Goal: Transaction & Acquisition: Purchase product/service

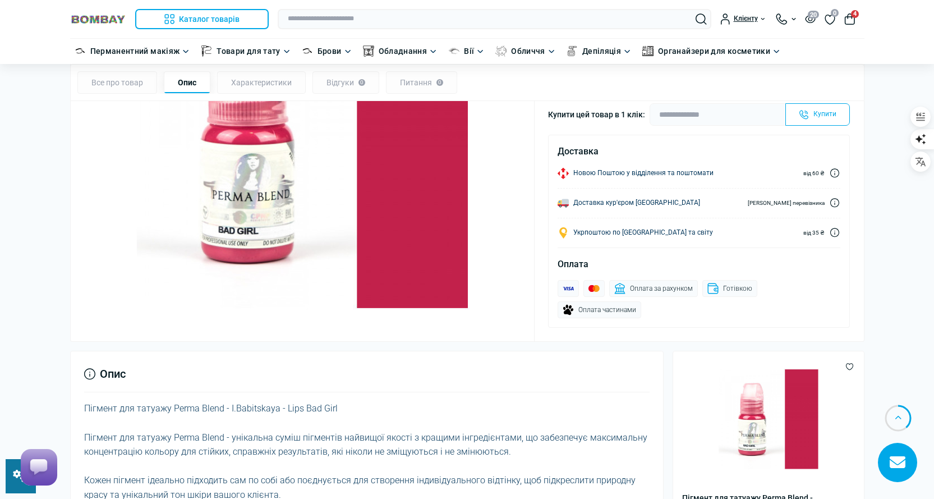
click at [81, 13] on link at bounding box center [98, 19] width 56 height 15
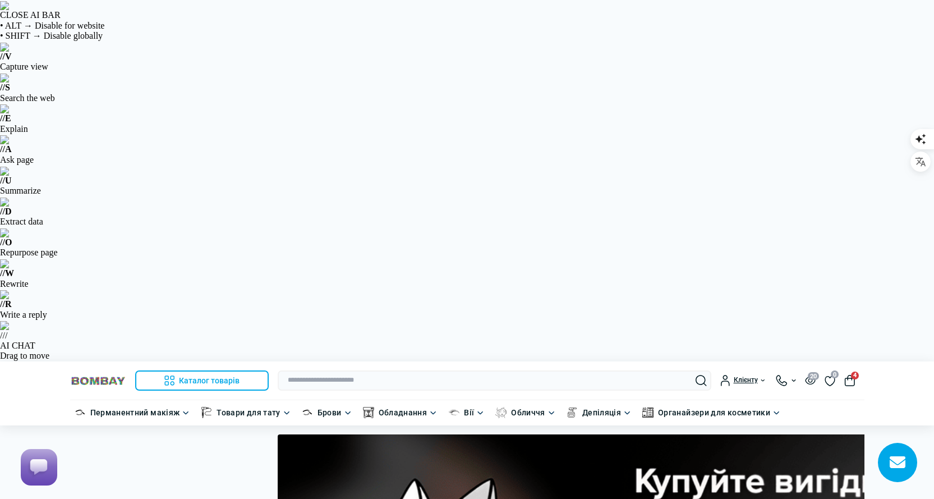
click at [76, 375] on img at bounding box center [98, 380] width 56 height 11
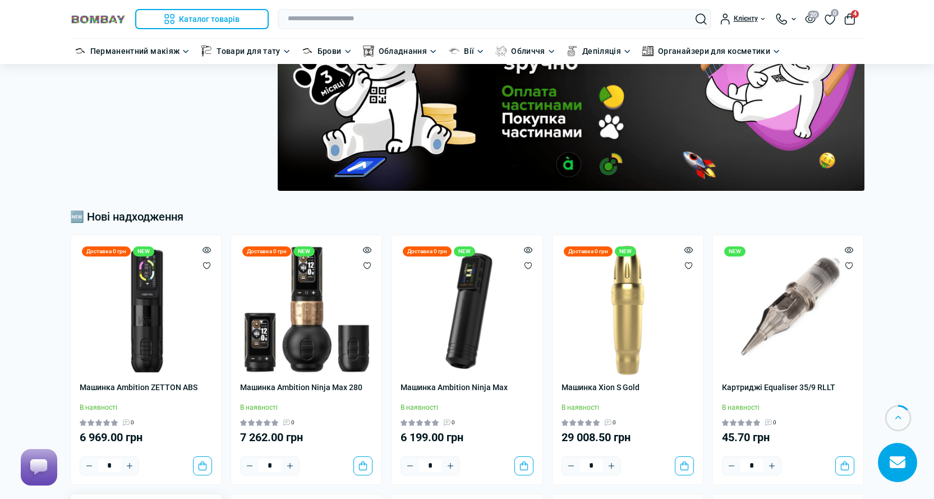
type input "*"
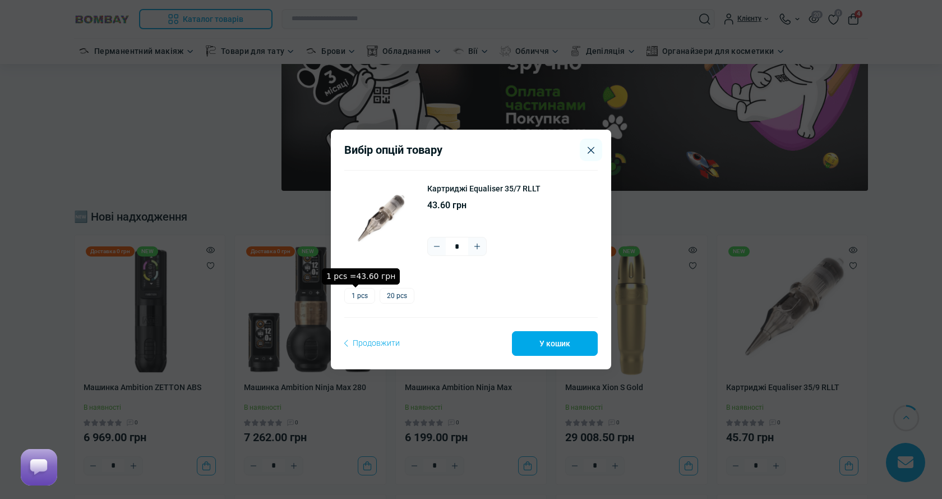
click at [350, 289] on label "1 pcs" at bounding box center [359, 296] width 31 height 16
click at [289, 233] on div "Вибір опцій товару Картриджі Equaliser 35/7 RLLT 43.60 грн * Варіант * 1 pcs 20…" at bounding box center [471, 249] width 942 height 499
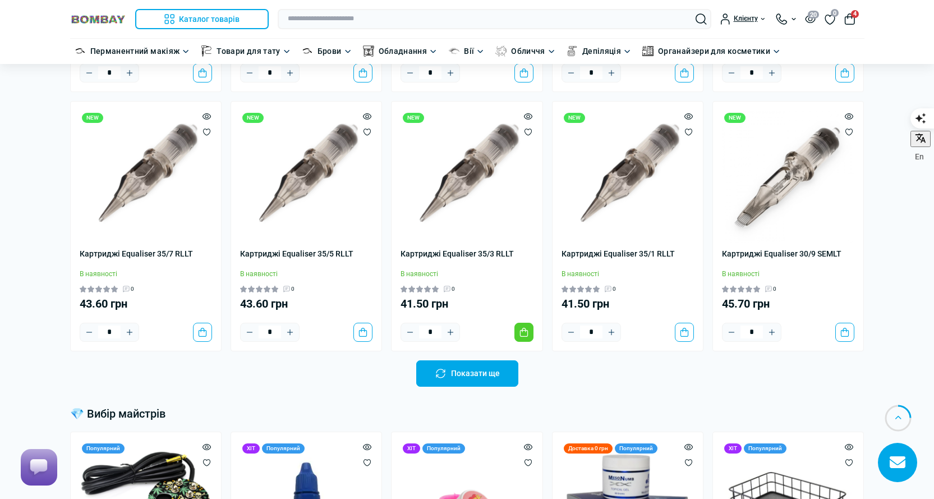
scroll to position [785, 0]
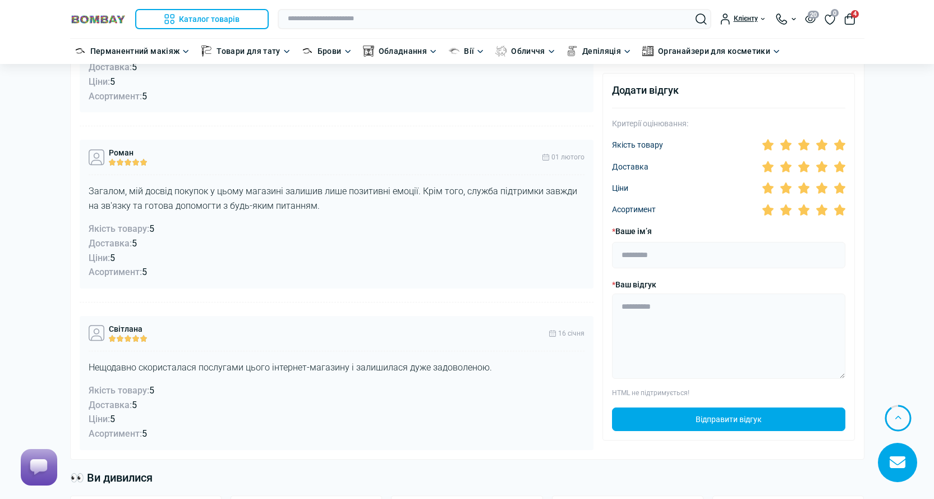
scroll to position [2881, 0]
